Goal: Information Seeking & Learning: Compare options

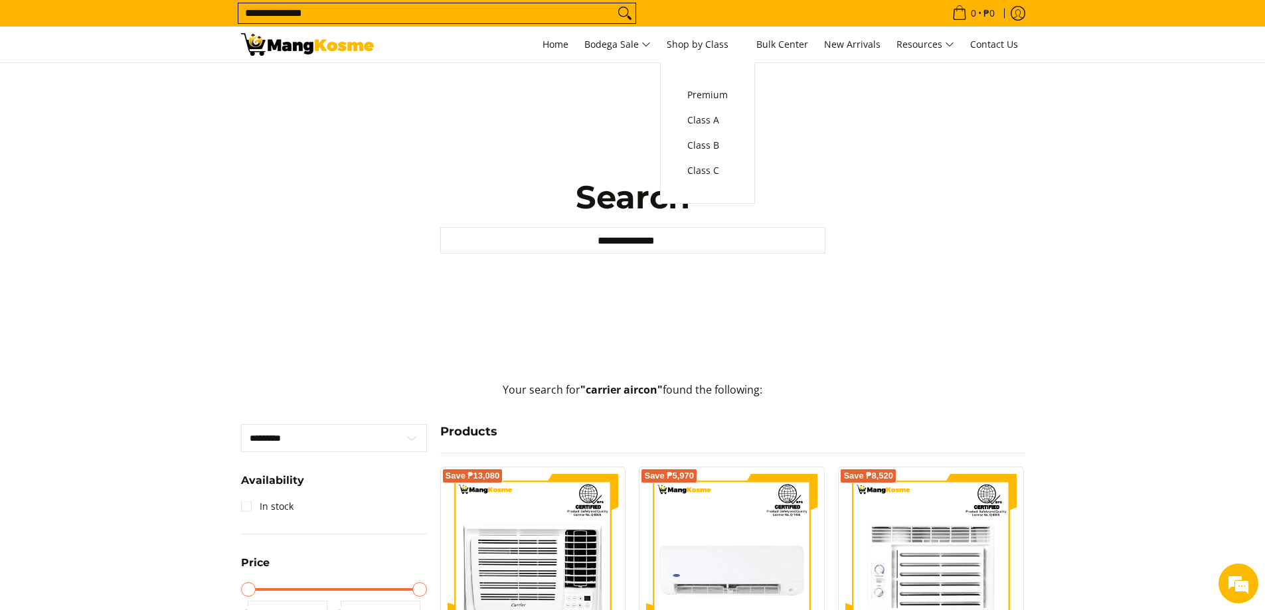
scroll to position [1327, 0]
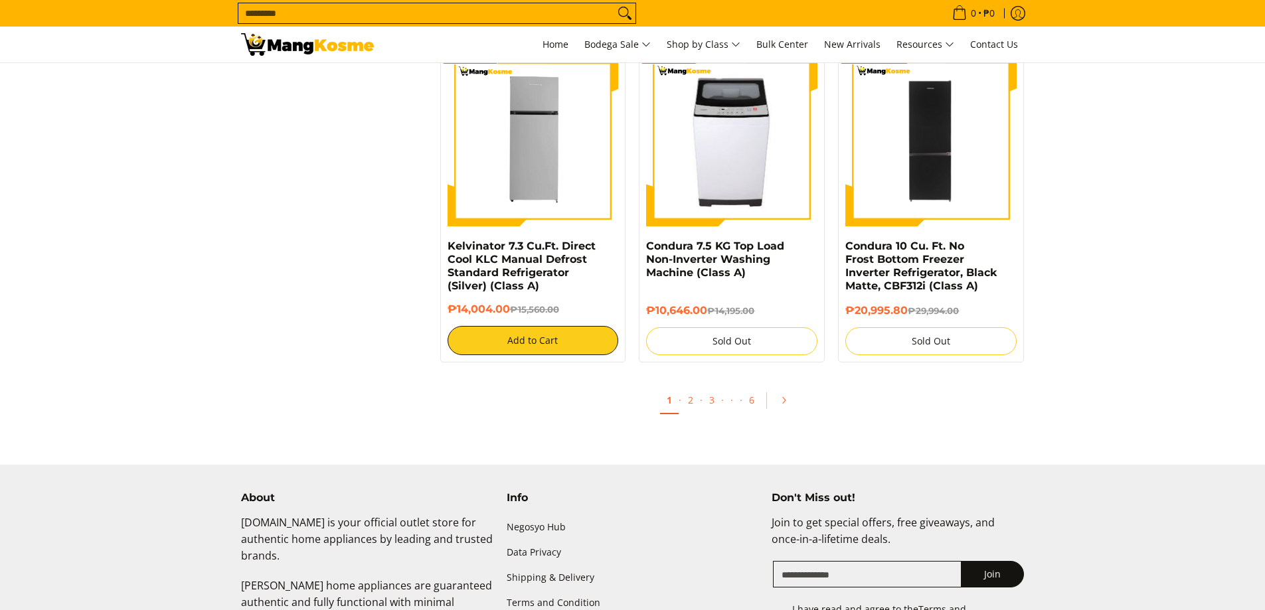
scroll to position [2524, 0]
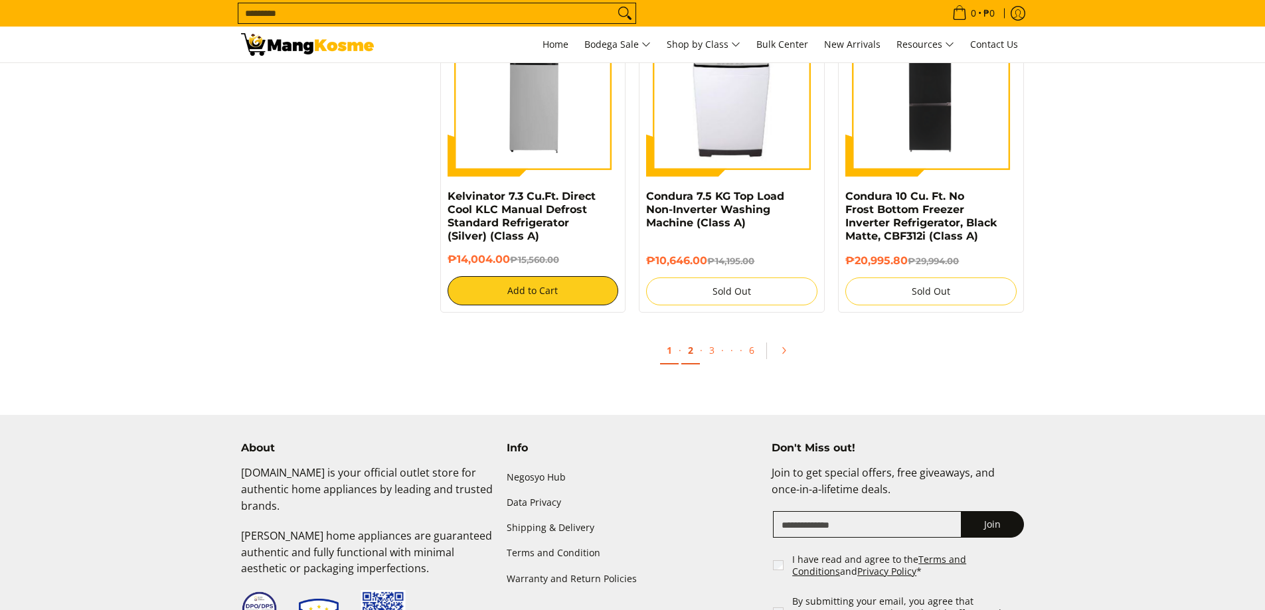
click at [695, 347] on link "2" at bounding box center [691, 350] width 19 height 27
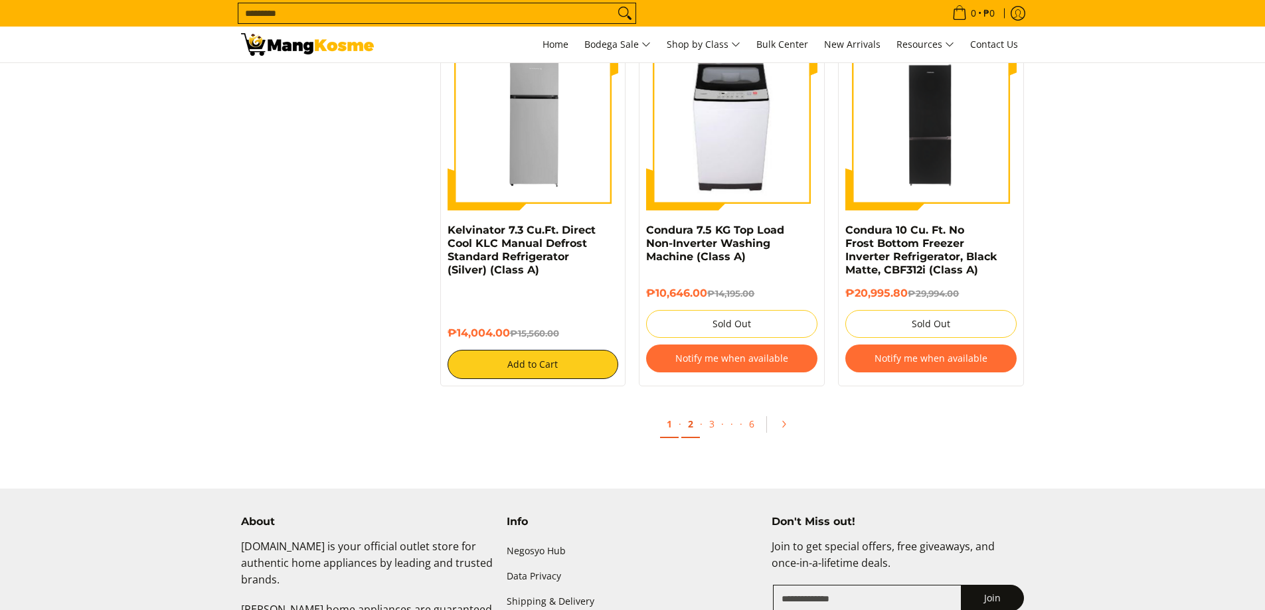
scroll to position [2458, 0]
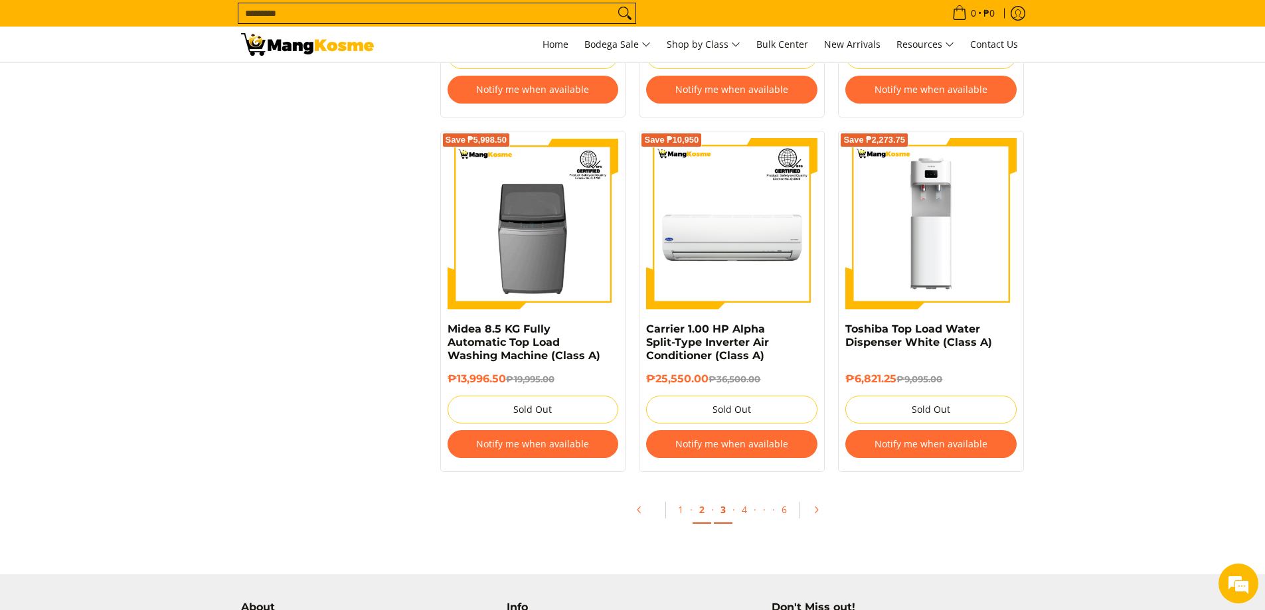
click at [718, 515] on link "3" at bounding box center [723, 510] width 19 height 27
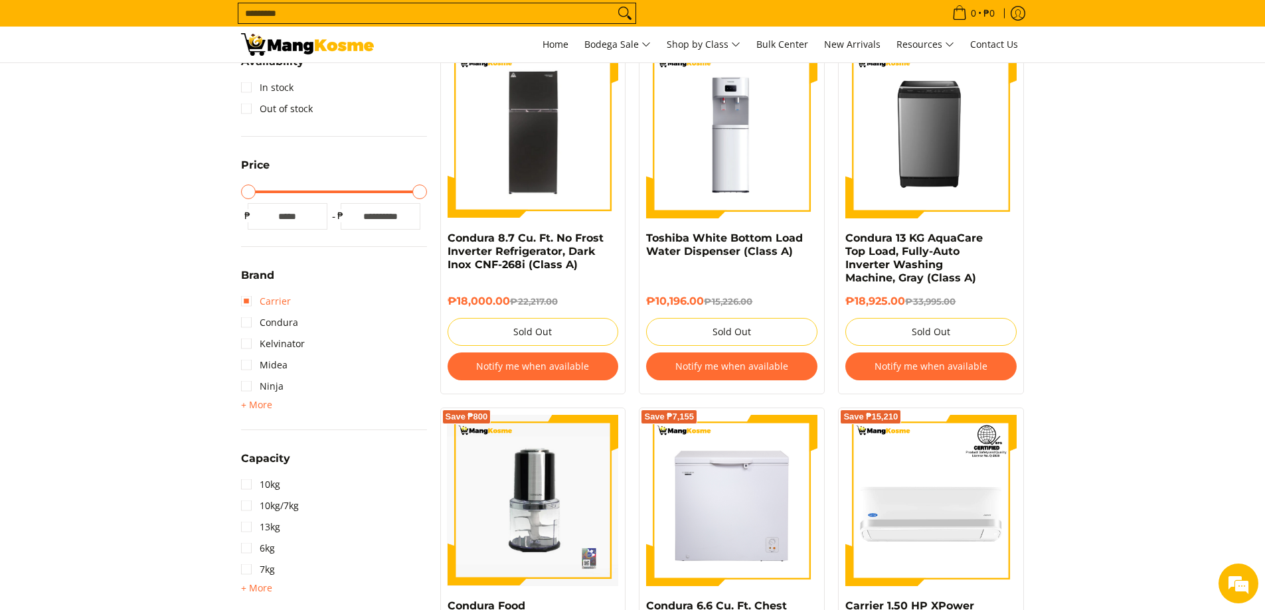
click at [246, 299] on link "Carrier" at bounding box center [266, 301] width 50 height 21
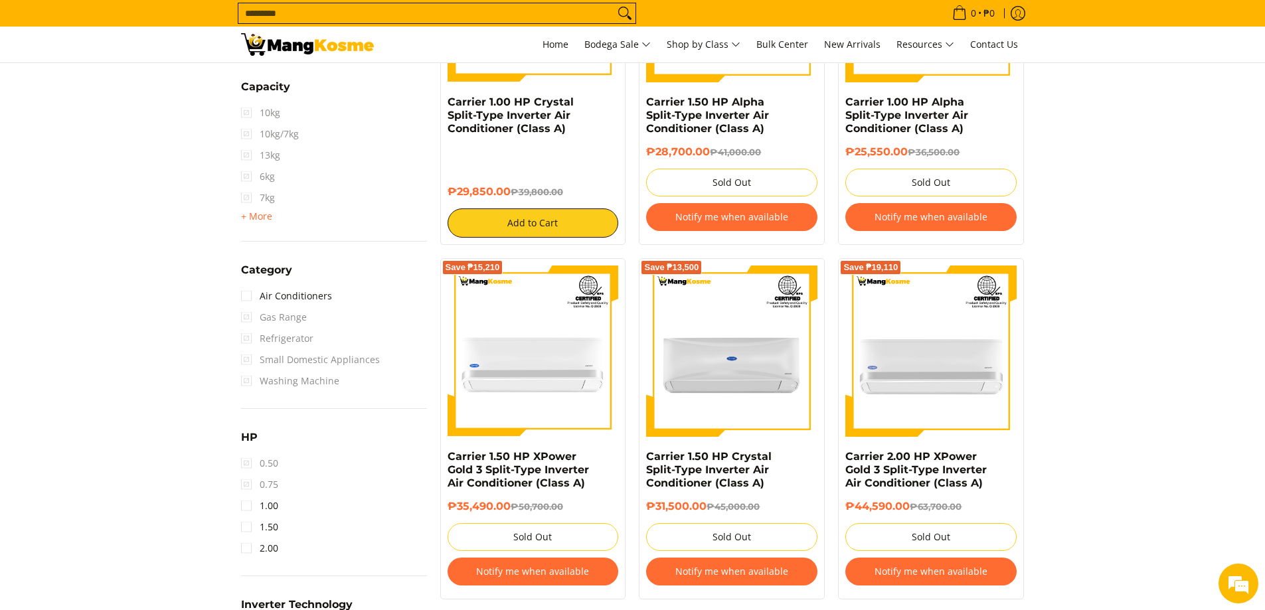
scroll to position [719, 0]
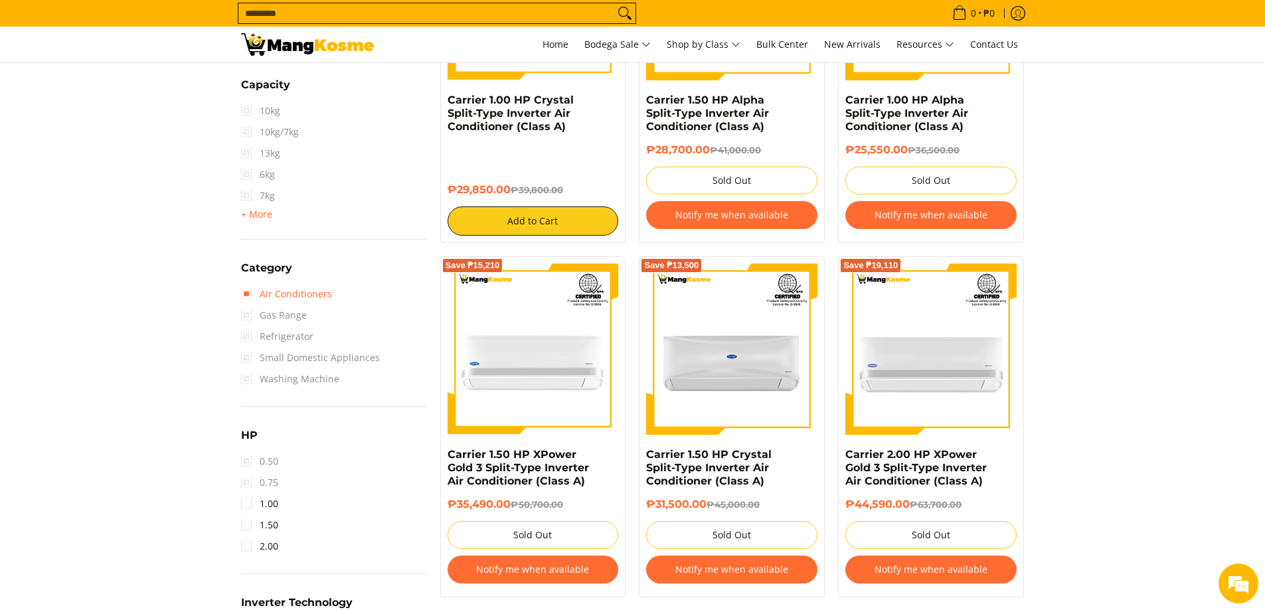
click at [245, 292] on link "Air Conditioners" at bounding box center [286, 294] width 91 height 21
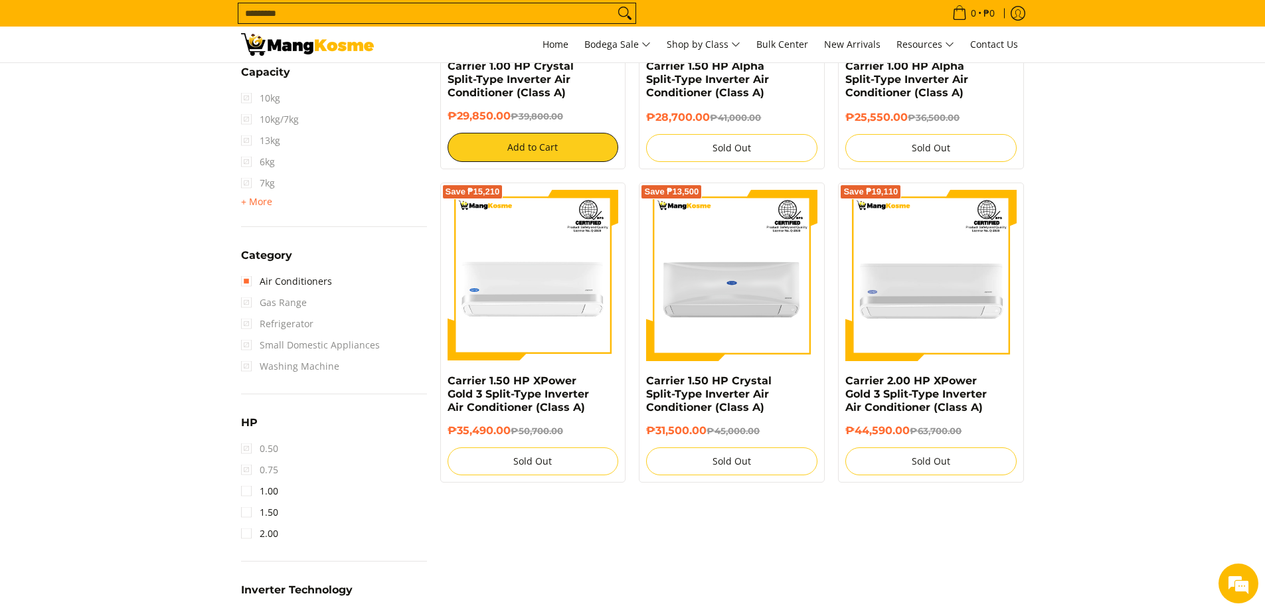
scroll to position [785, 0]
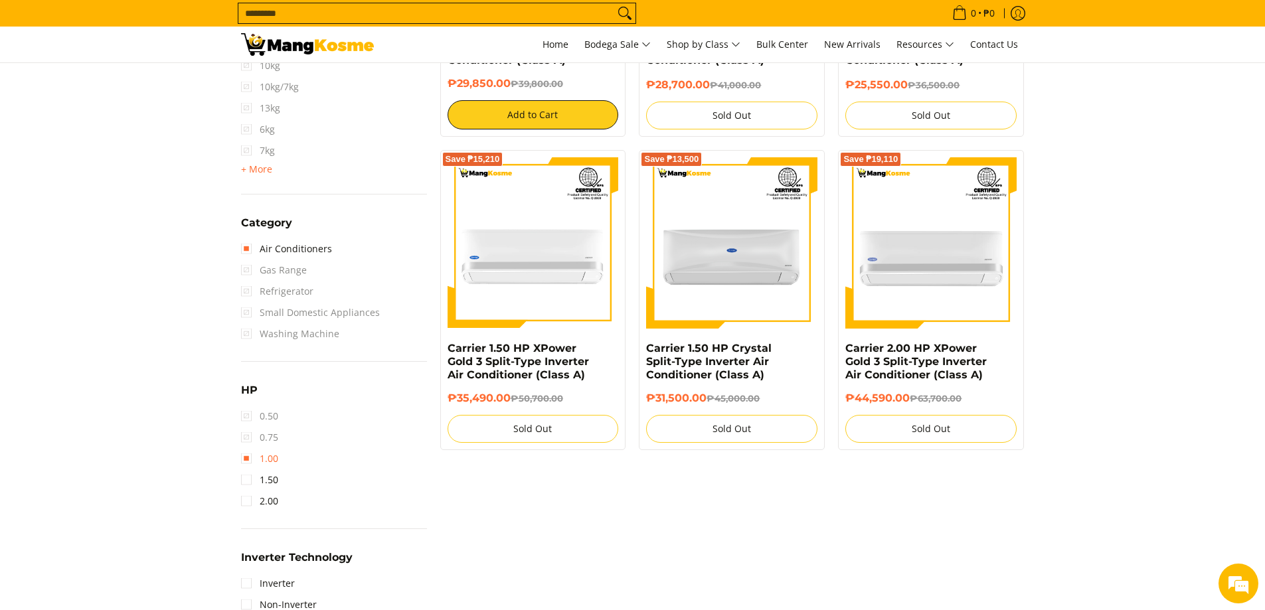
click at [250, 460] on link "1.00" at bounding box center [259, 458] width 37 height 21
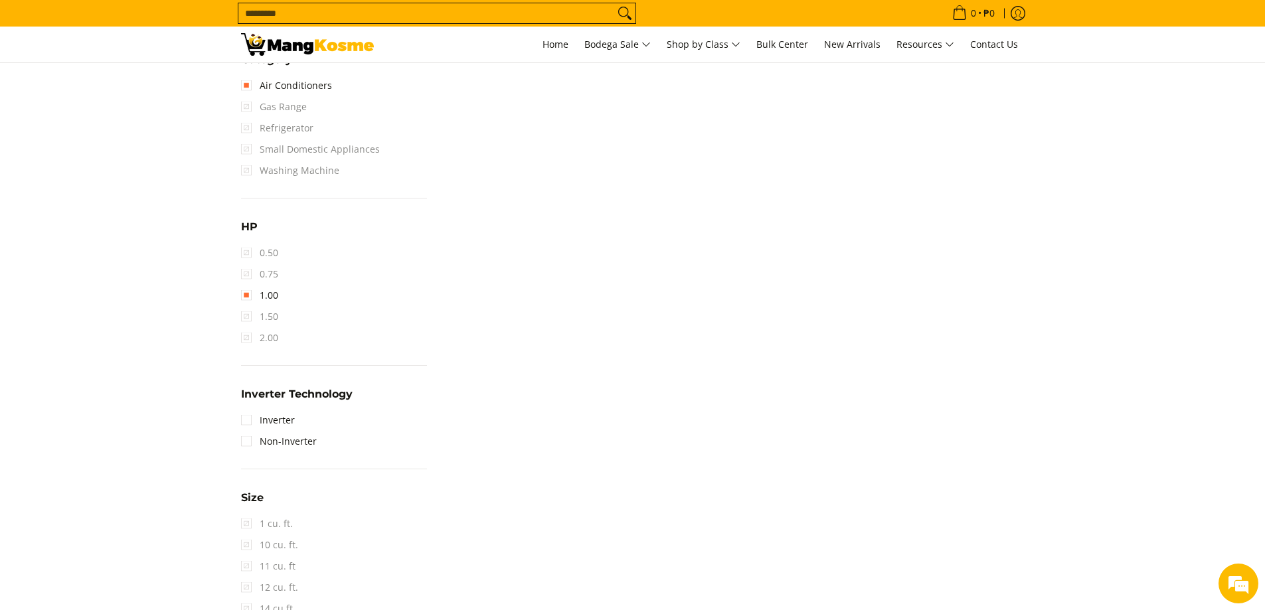
scroll to position [852, 0]
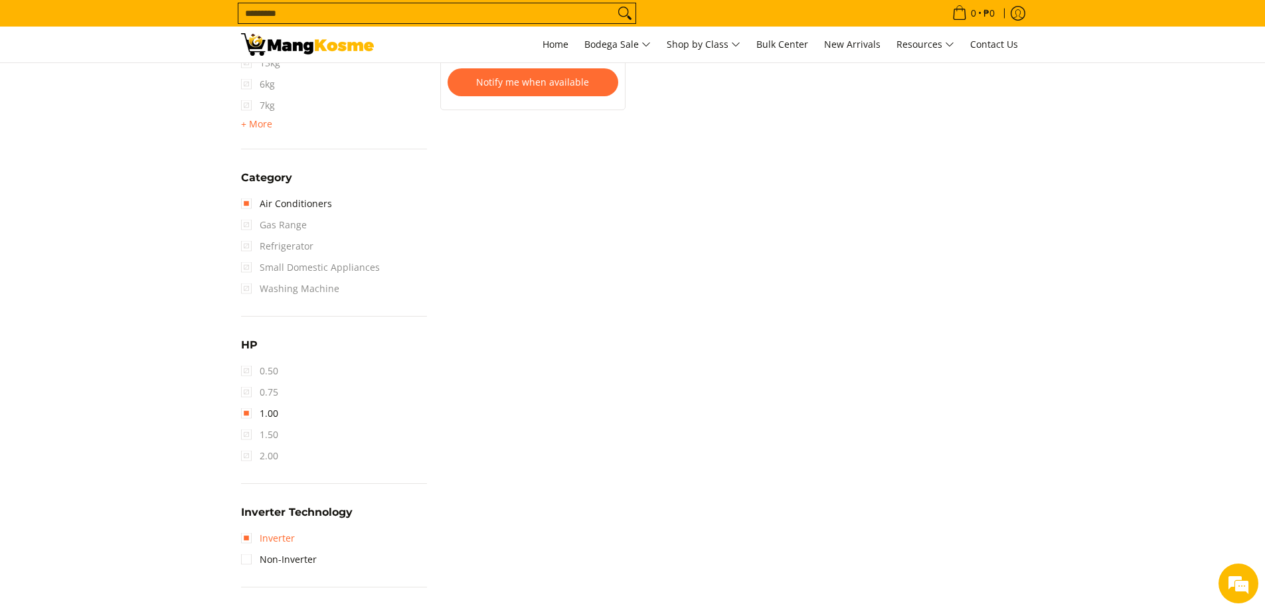
click at [250, 530] on link "Inverter" at bounding box center [268, 538] width 54 height 21
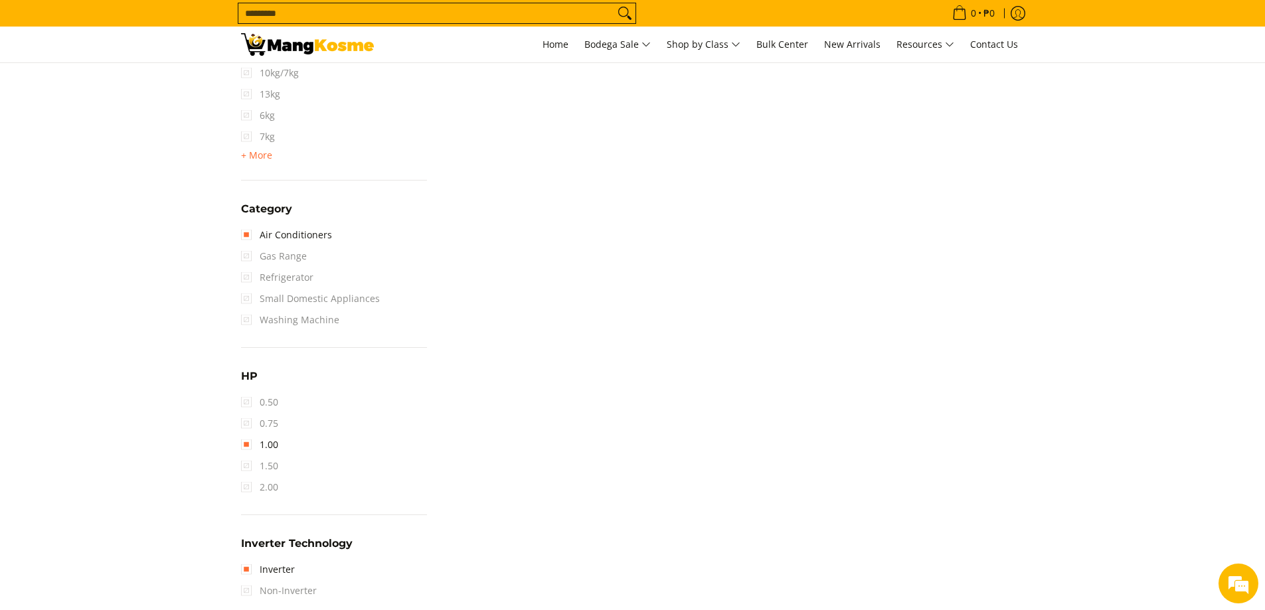
scroll to position [930, 0]
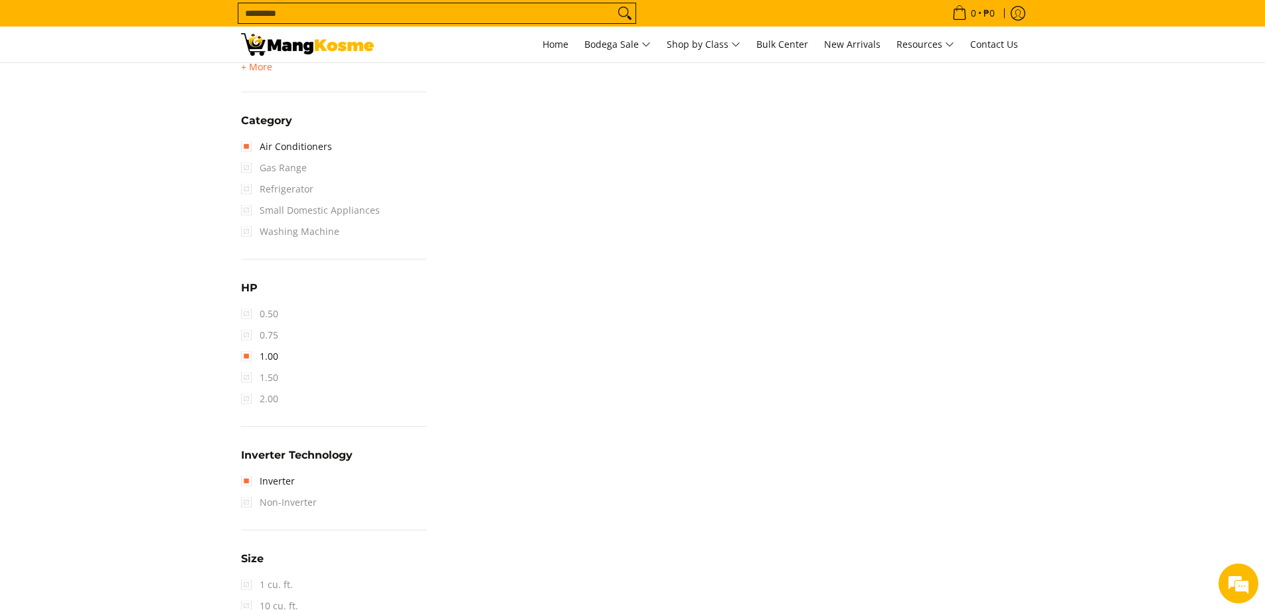
click at [248, 191] on span "Refrigerator" at bounding box center [277, 189] width 72 height 21
click at [250, 191] on span "Refrigerator" at bounding box center [277, 189] width 72 height 21
click at [246, 150] on link "Air Conditioners" at bounding box center [286, 146] width 91 height 21
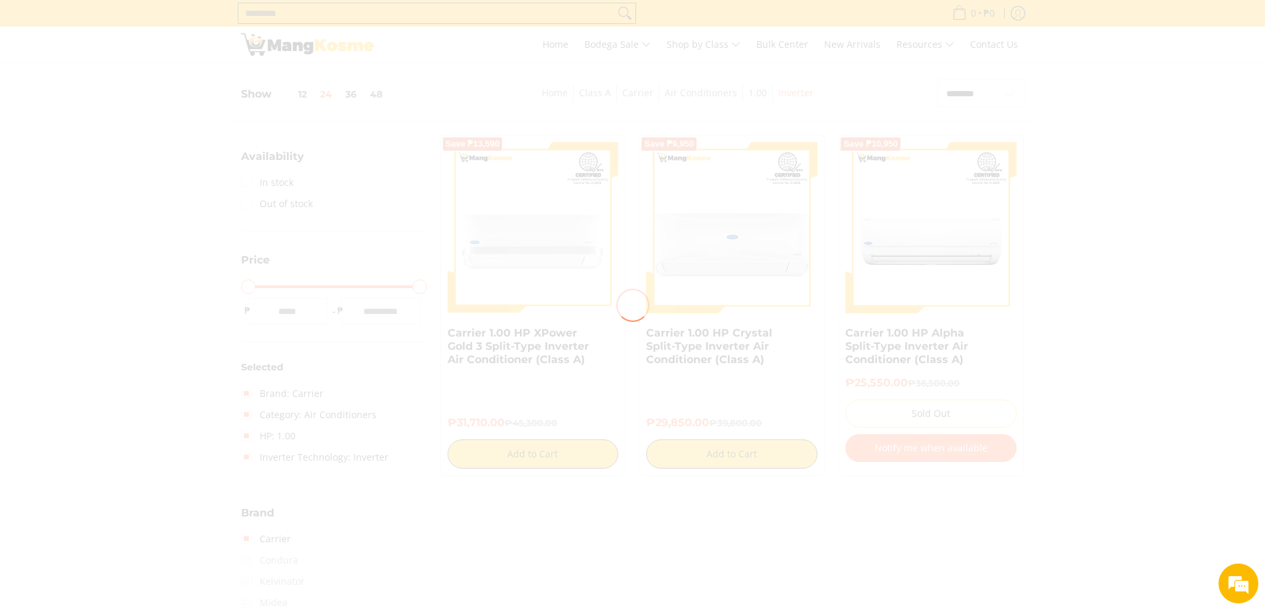
scroll to position [0, 0]
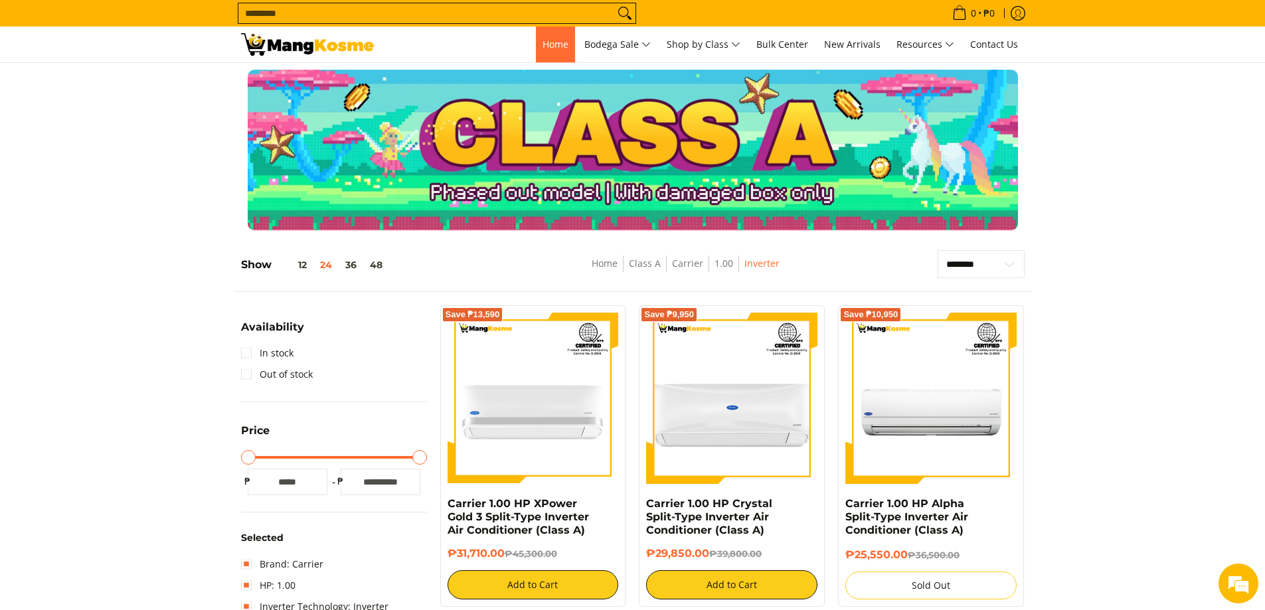
click at [544, 43] on span "Home" at bounding box center [556, 44] width 26 height 13
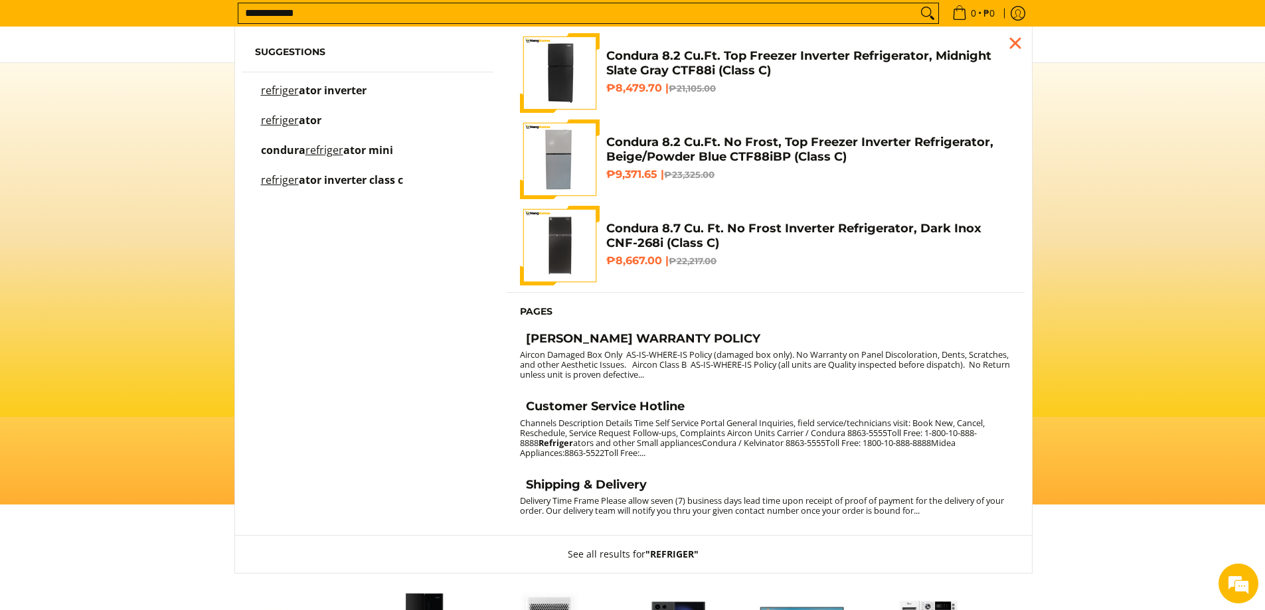
type input "**********"
click at [917, 3] on button "Search" at bounding box center [927, 13] width 21 height 20
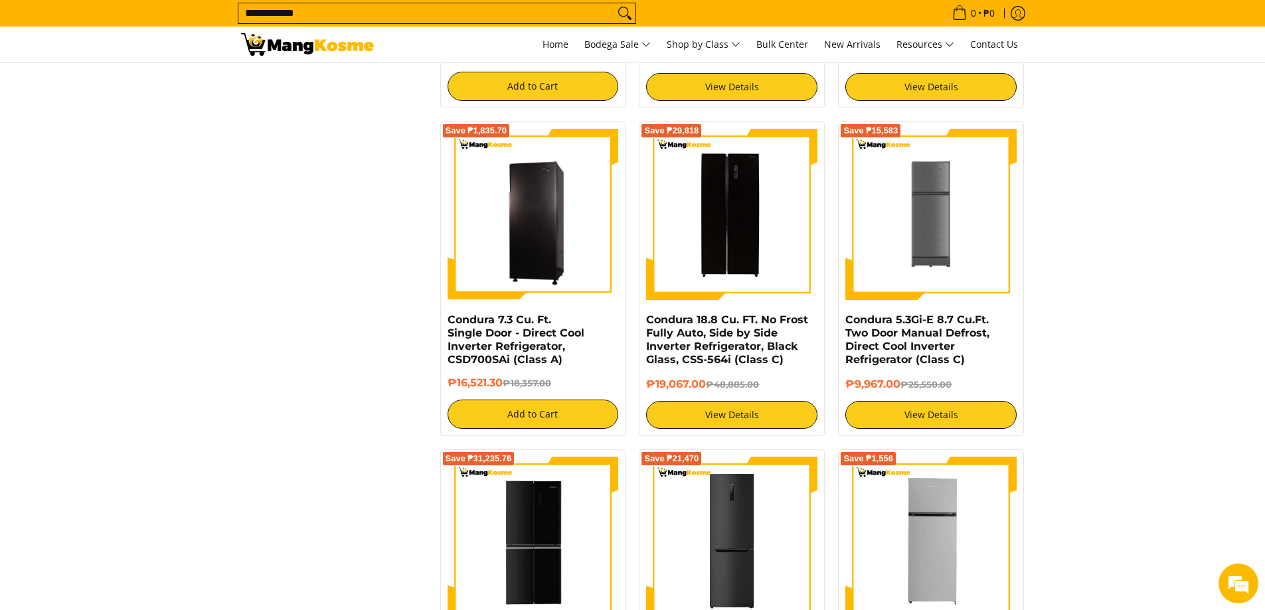
scroll to position [996, 0]
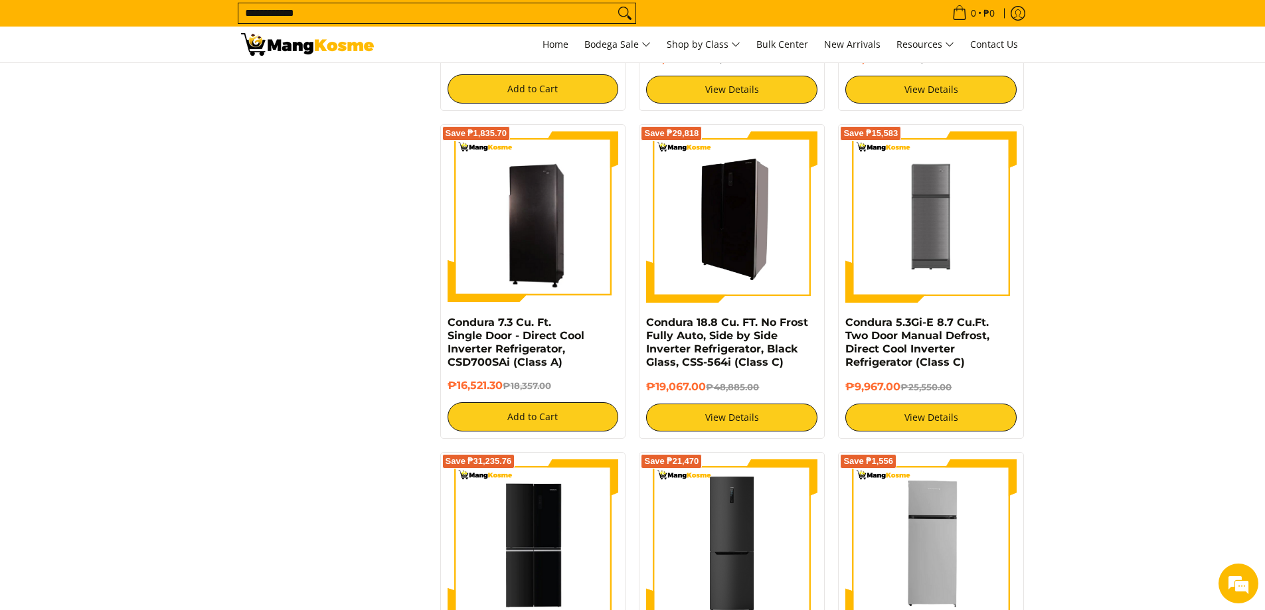
click at [729, 222] on img at bounding box center [731, 217] width 171 height 171
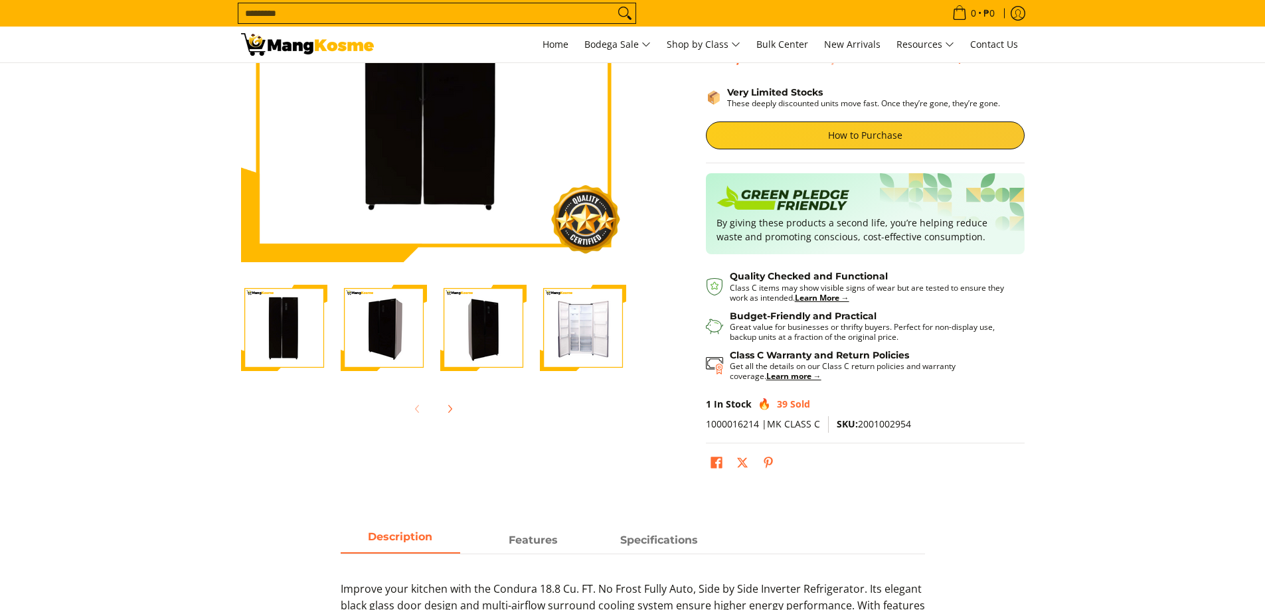
scroll to position [212, 0]
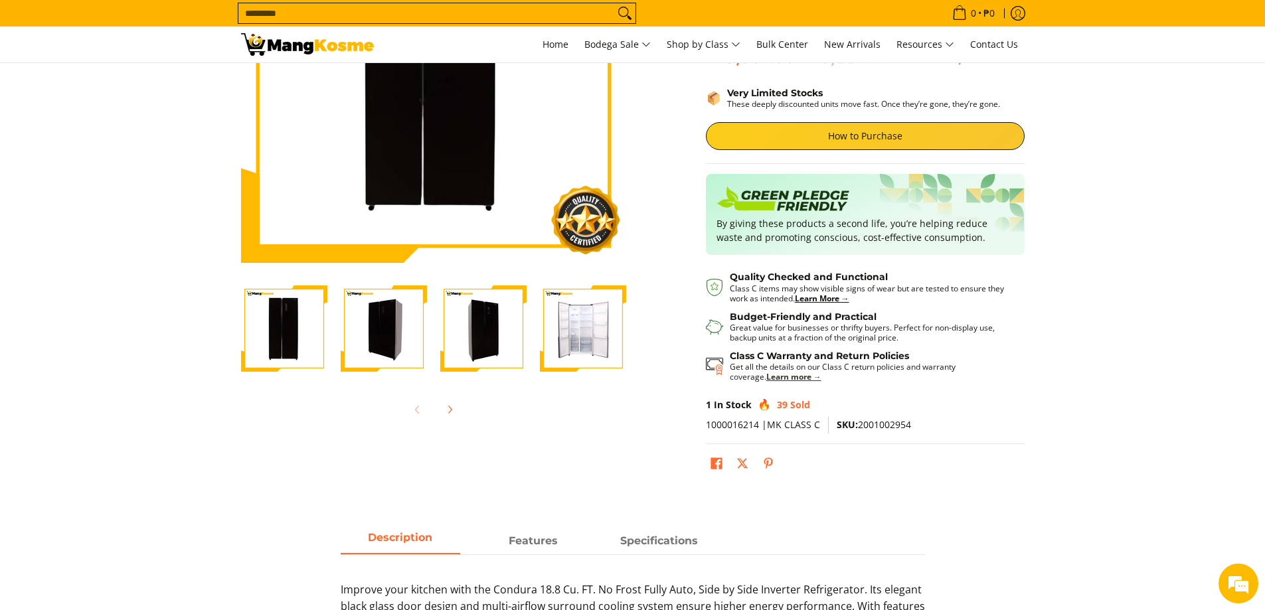
click at [767, 373] on strong "Learn more →" at bounding box center [794, 376] width 55 height 11
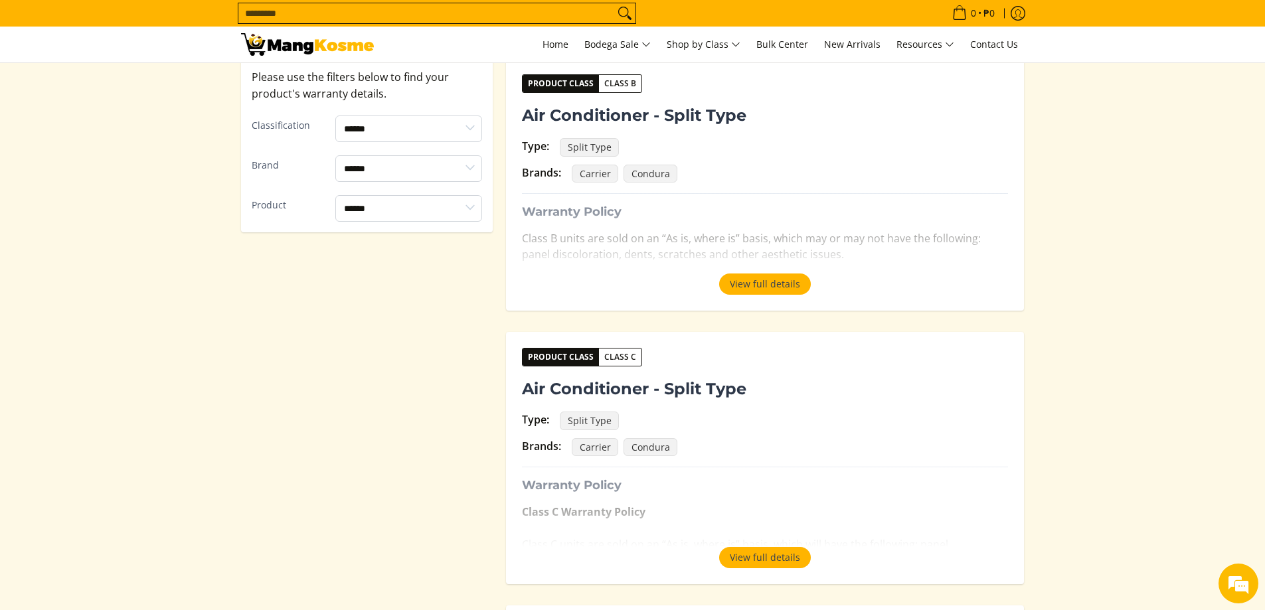
scroll to position [395, 0]
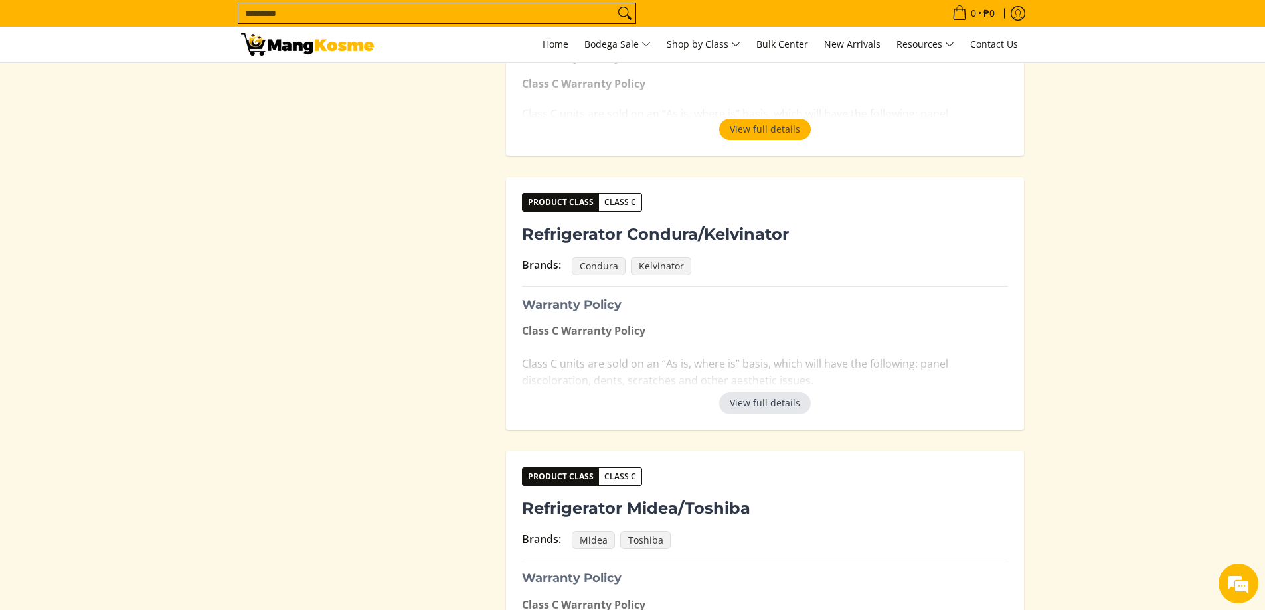
click at [762, 405] on button "View full details" at bounding box center [765, 403] width 92 height 21
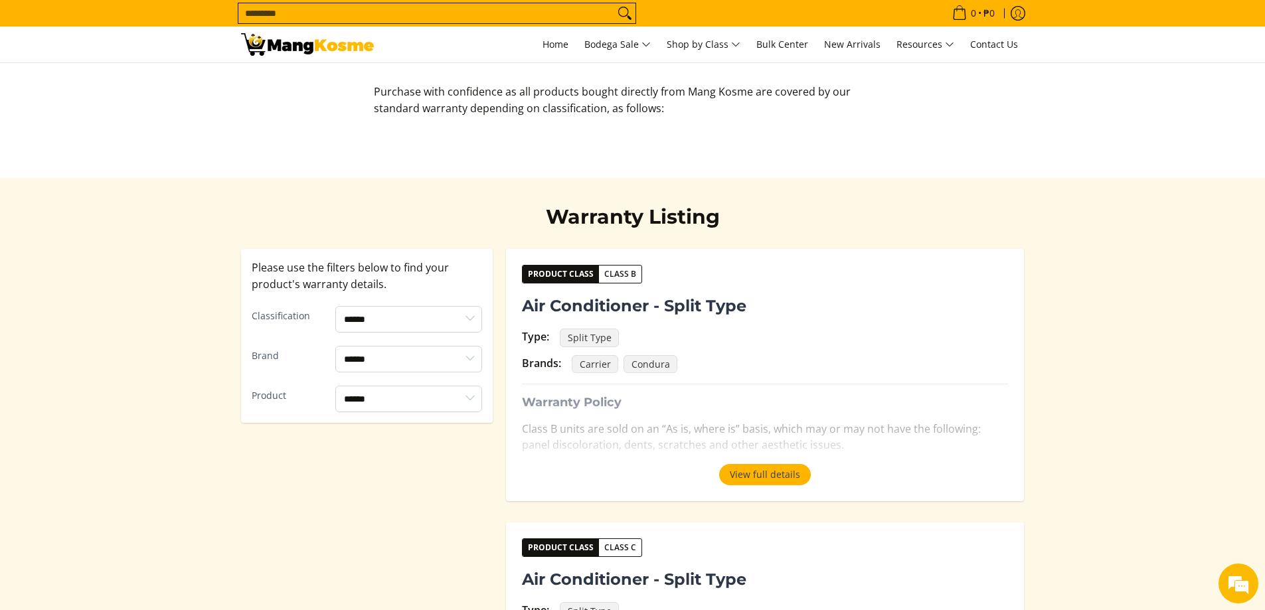
scroll to position [0, 0]
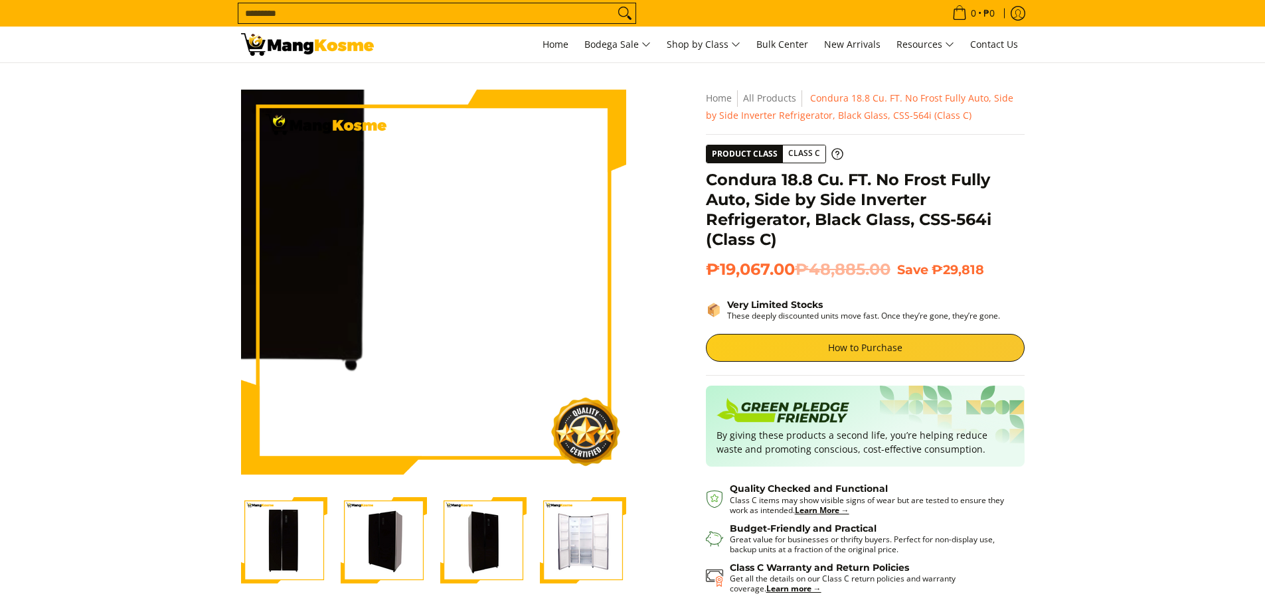
click at [384, 566] on img "Condura 18.8 Cu. FT. No Frost Fully Auto, Side by Side Inverter Refrigerator, B…" at bounding box center [384, 541] width 86 height 86
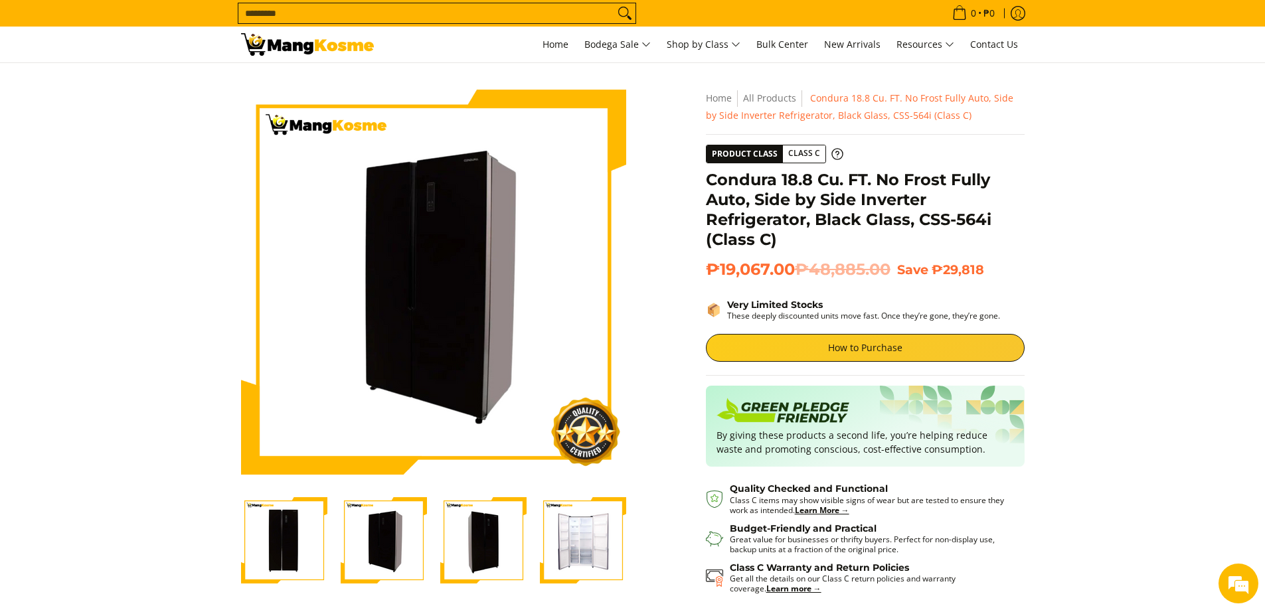
scroll to position [0, 3]
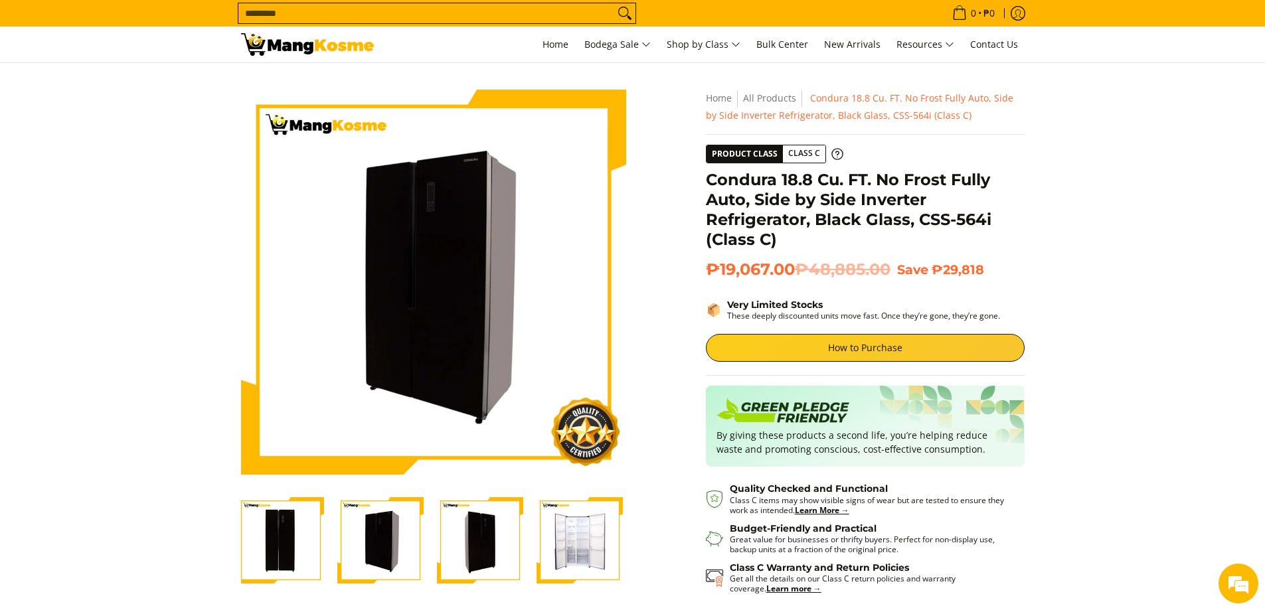
click at [308, 553] on img "Condura 18.8 Cu. FT. No Frost Fully Auto, Side by Side Inverter Refrigerator, B…" at bounding box center [281, 541] width 86 height 86
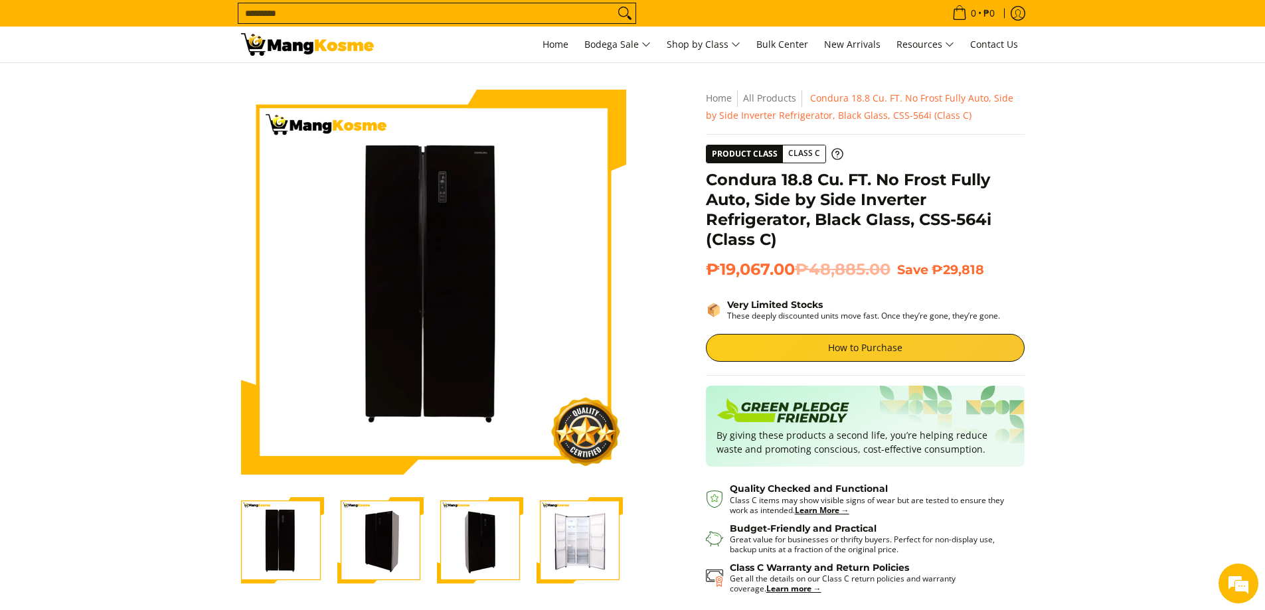
click at [355, 541] on img "Condura 18.8 Cu. FT. No Frost Fully Auto, Side by Side Inverter Refrigerator, B…" at bounding box center [380, 541] width 86 height 86
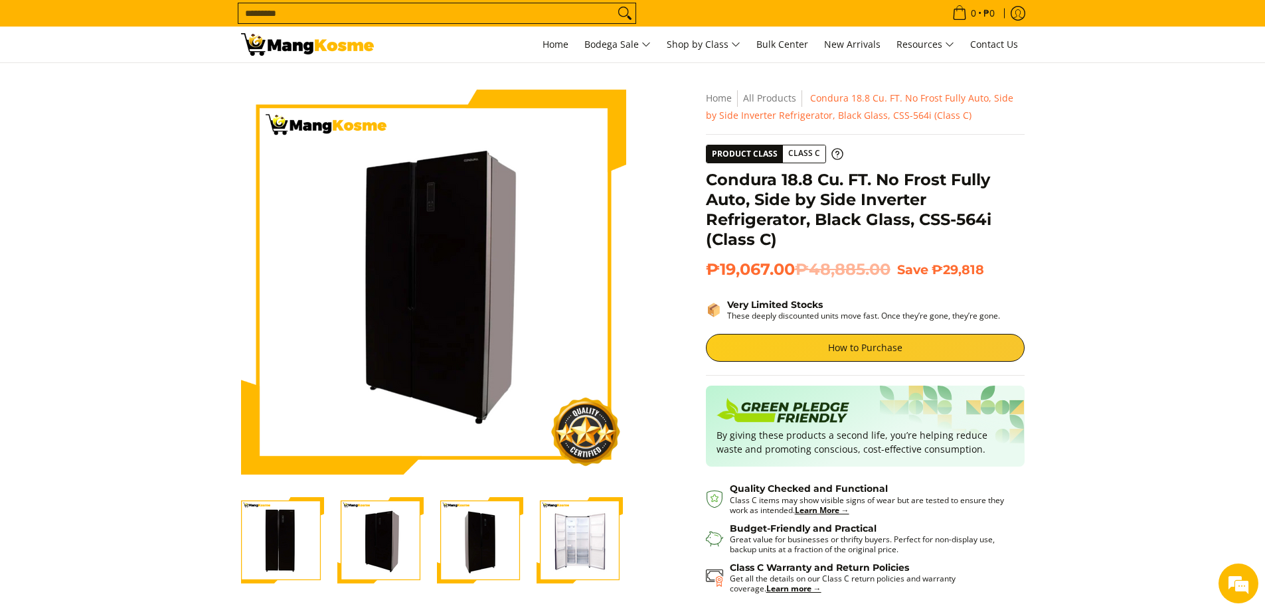
click at [424, 546] on div at bounding box center [381, 541] width 100 height 103
click at [586, 537] on img "Condura 18.8 Cu. FT. No Frost Fully Auto, Side by Side Inverter Refrigerator, B…" at bounding box center [580, 541] width 86 height 86
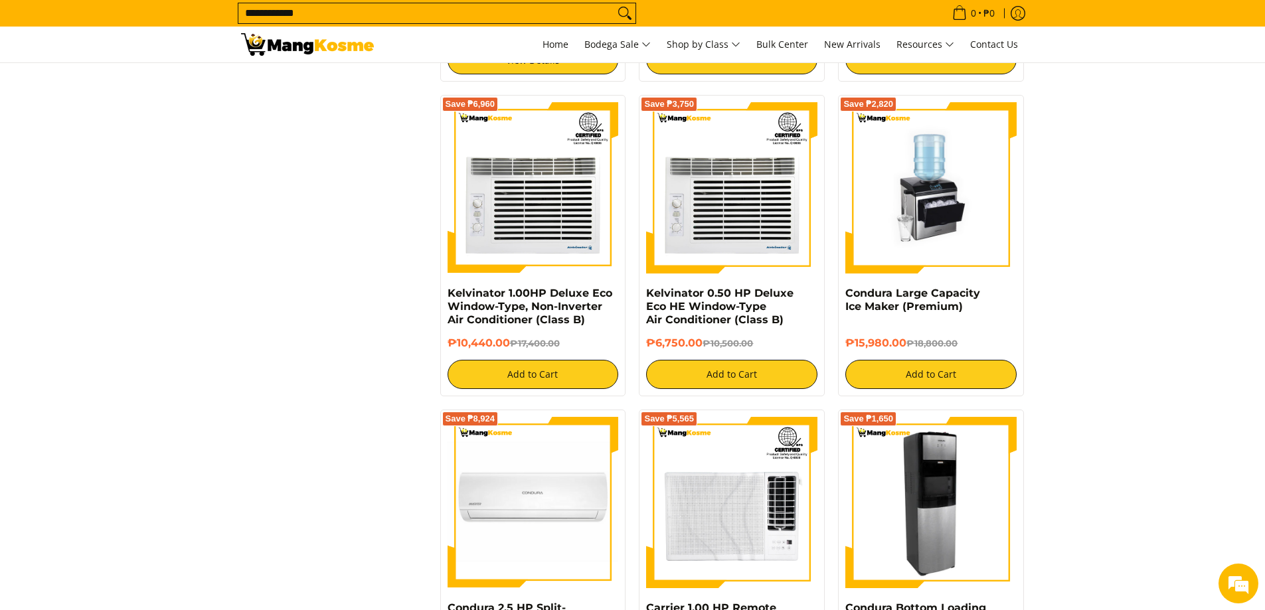
scroll to position [1993, 0]
